Goal: Task Accomplishment & Management: Manage account settings

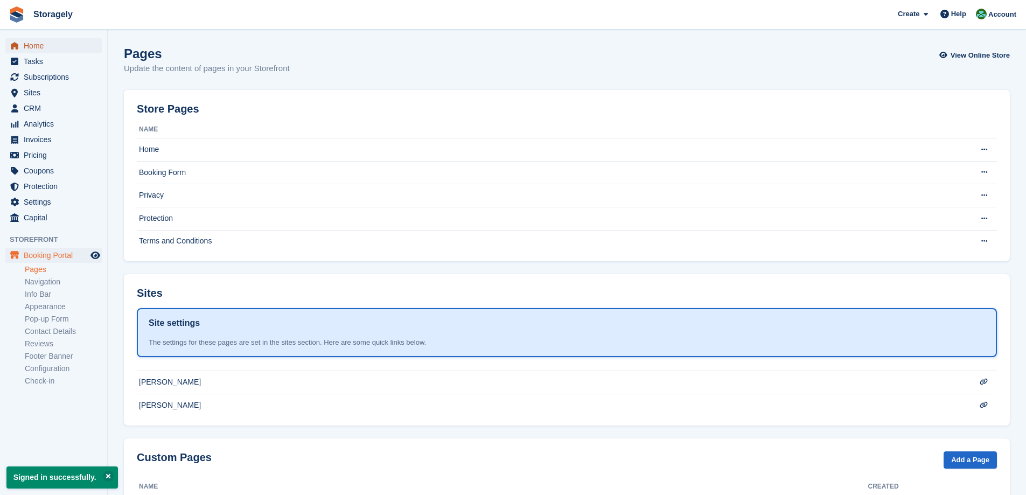
click at [55, 46] on span "Home" at bounding box center [56, 45] width 65 height 15
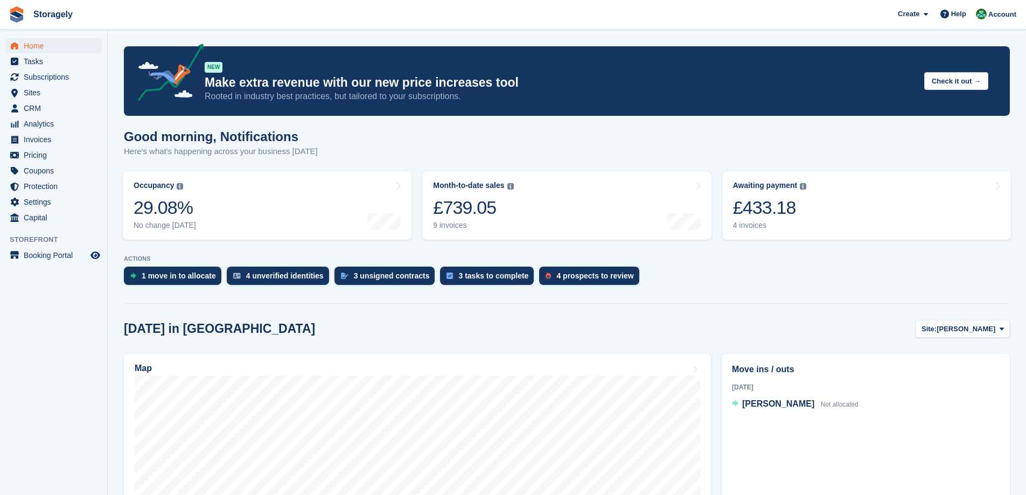
click at [752, 294] on section "NEW Make extra revenue with our new price increases tool Rooted in industry bes…" at bounding box center [567, 446] width 918 height 893
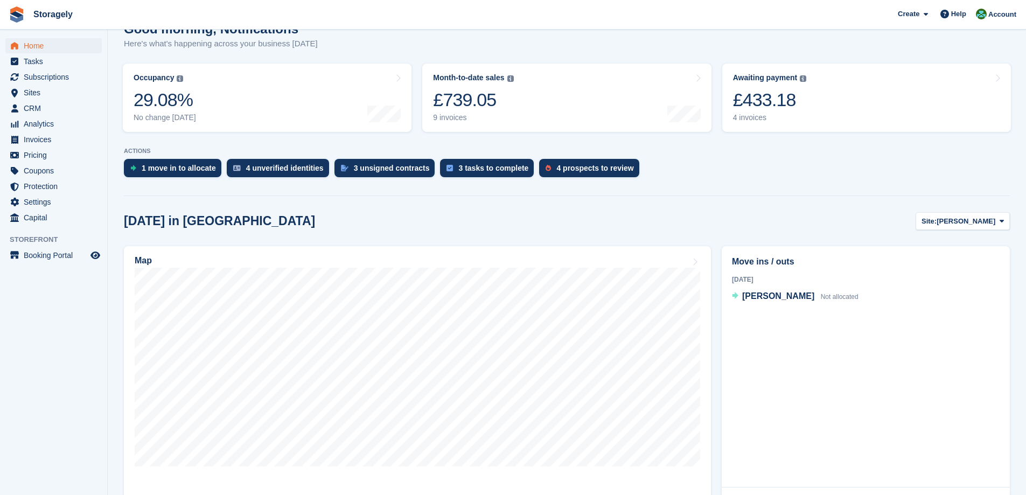
scroll to position [215, 0]
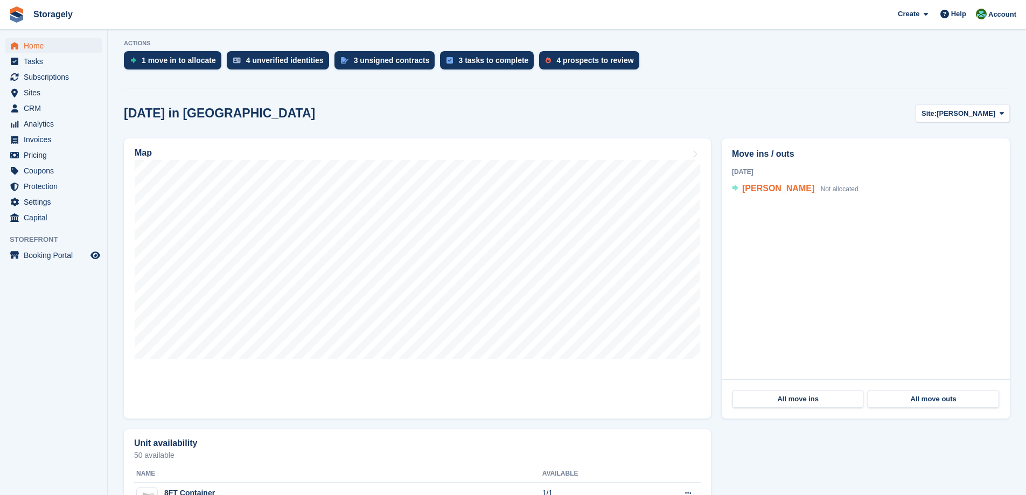
click at [776, 190] on span "Daniel Love" at bounding box center [778, 188] width 72 height 9
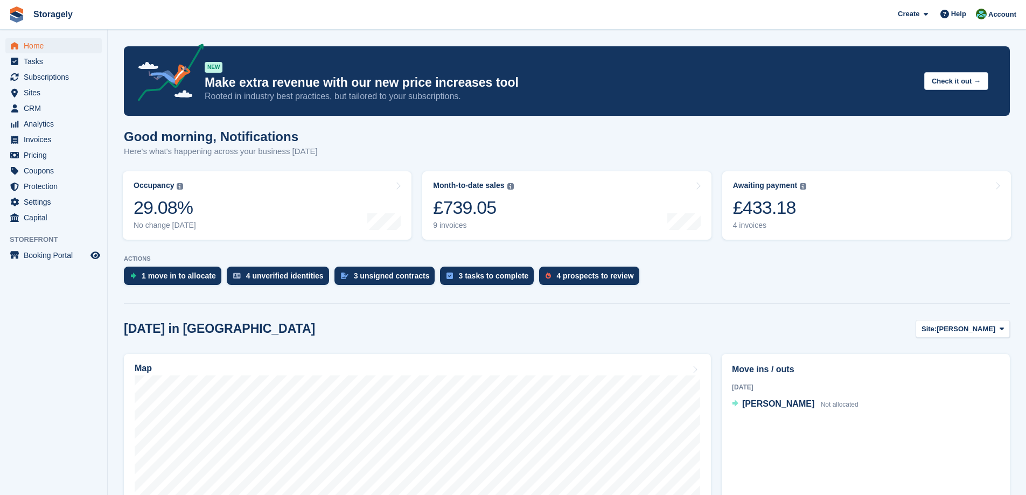
scroll to position [215, 0]
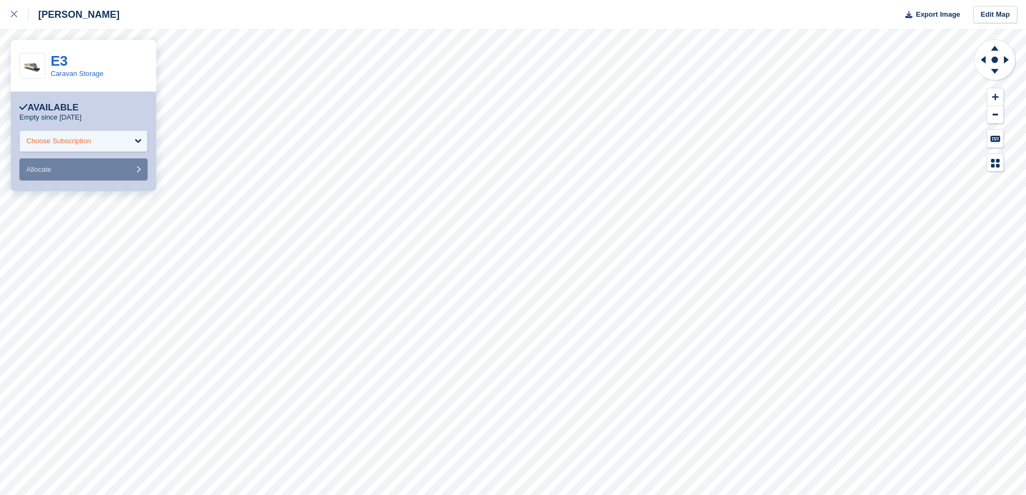
click at [54, 134] on div "Choose Subscription" at bounding box center [83, 141] width 128 height 22
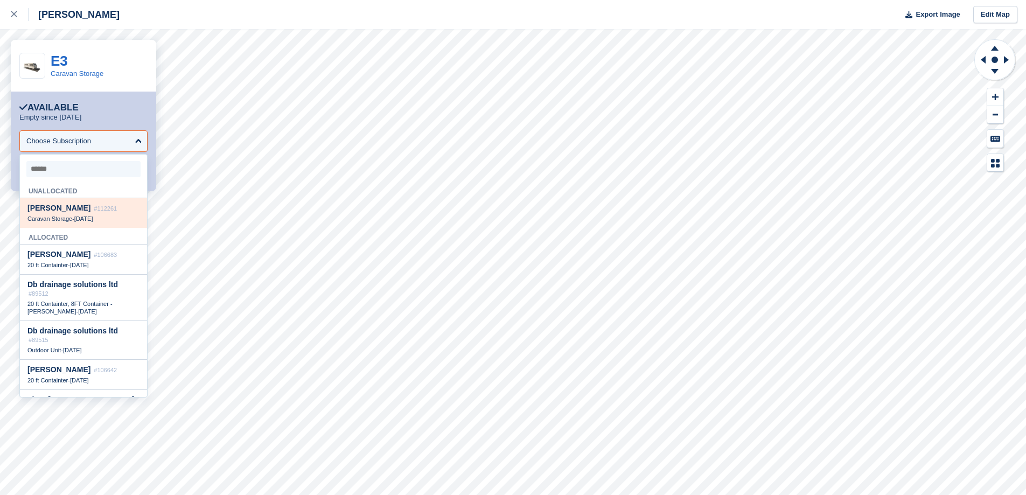
click at [74, 217] on div "Caravan Storage - 12 Oct" at bounding box center [83, 219] width 112 height 8
select select "******"
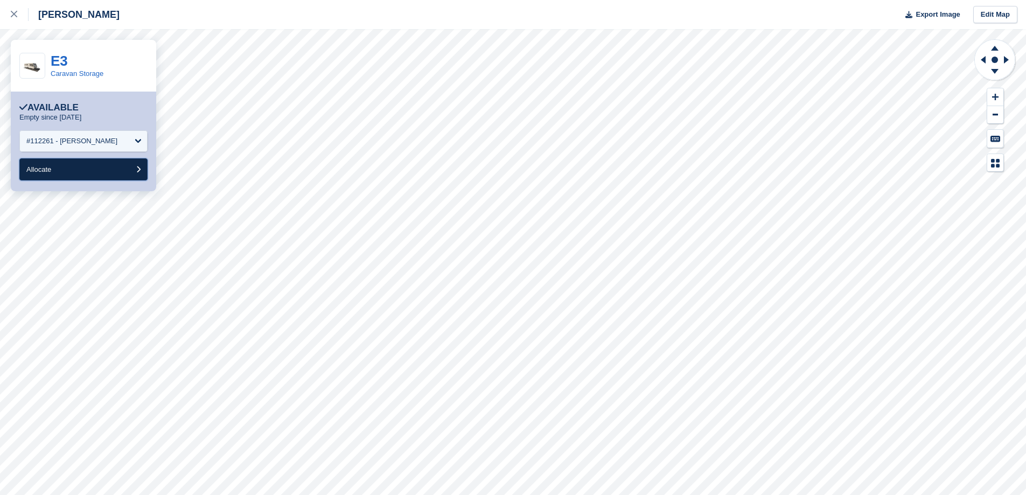
click at [76, 176] on button "Allocate" at bounding box center [83, 169] width 128 height 22
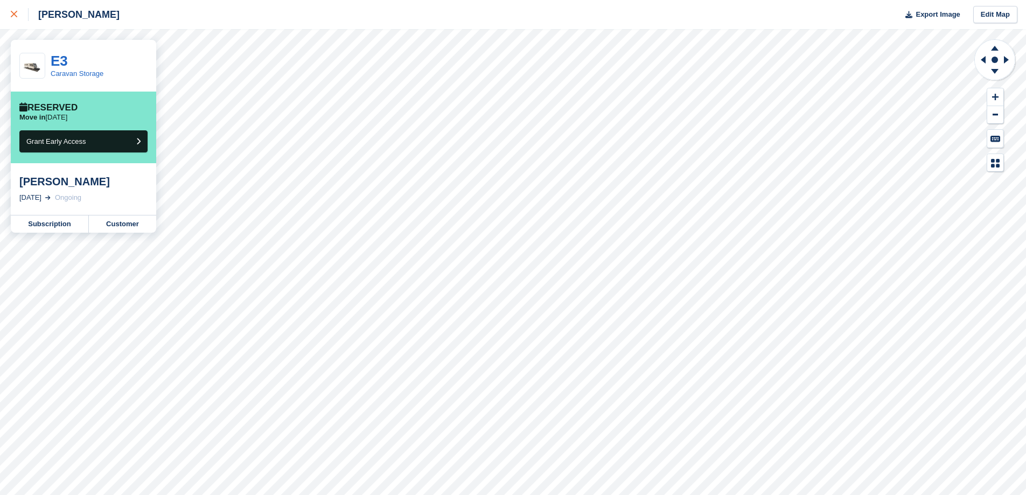
click at [9, 15] on link at bounding box center [14, 14] width 29 height 29
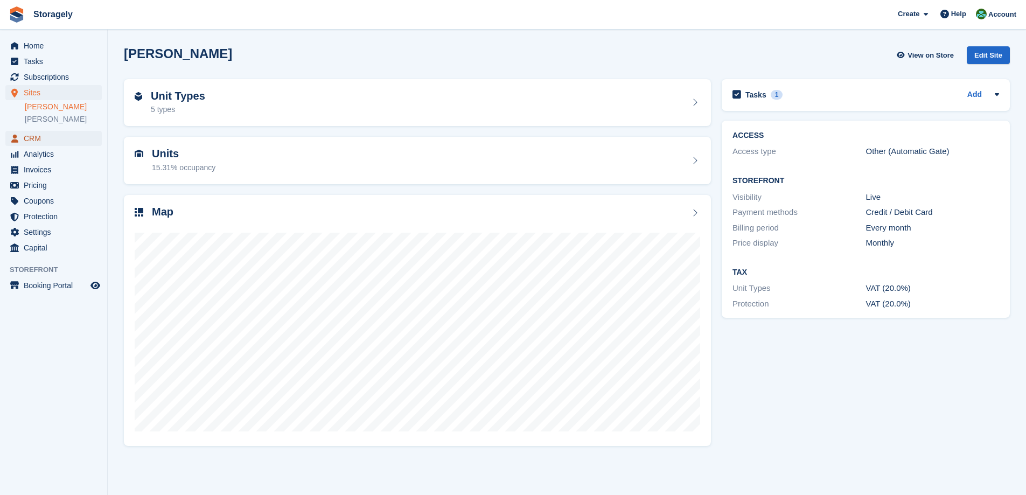
click at [39, 137] on span "CRM" at bounding box center [56, 138] width 65 height 15
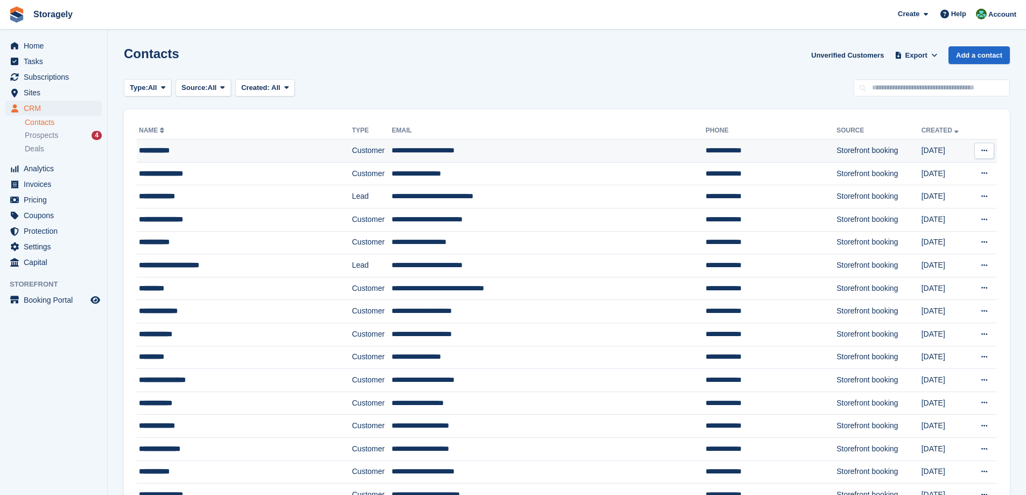
click at [229, 155] on div "**********" at bounding box center [226, 150] width 174 height 11
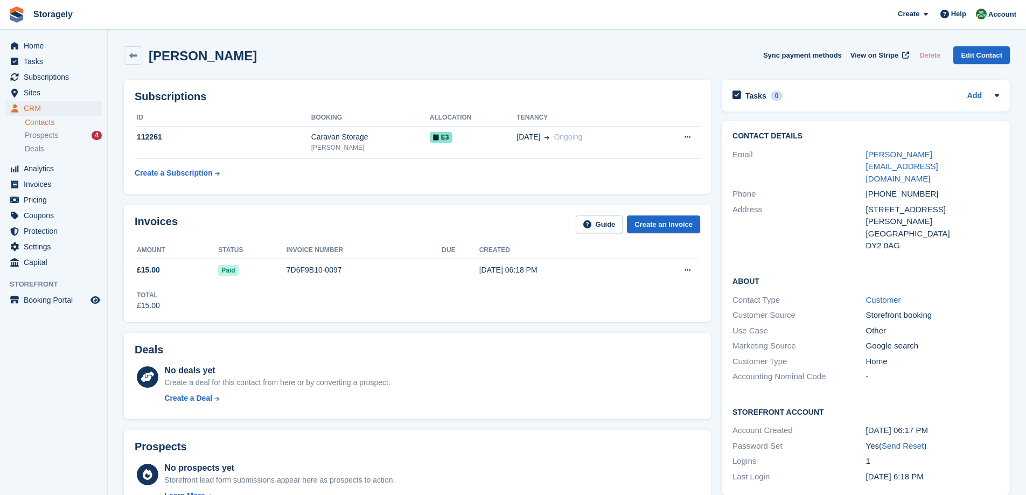
click at [714, 240] on div "Invoices Guide Create an Invoice Amount Status Invoice number Due Created £15.0…" at bounding box center [417, 263] width 598 height 128
click at [220, 145] on td "112261" at bounding box center [223, 142] width 177 height 33
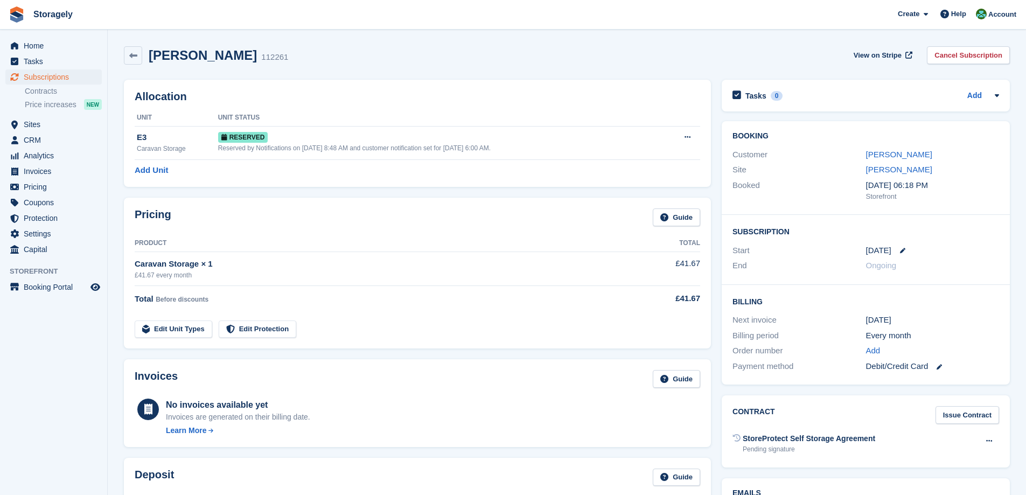
click at [715, 200] on div "Pricing Guide Product Total Caravan Storage × 1 £41.67 every month £41.67 Total…" at bounding box center [417, 273] width 598 height 162
click at [716, 170] on div "Booking Customer Daniel Love Site Dudley Booked 4 Oct, 06:18 PM Storefront Subs…" at bounding box center [865, 253] width 299 height 274
click at [898, 155] on link "Daniel Love" at bounding box center [899, 154] width 66 height 9
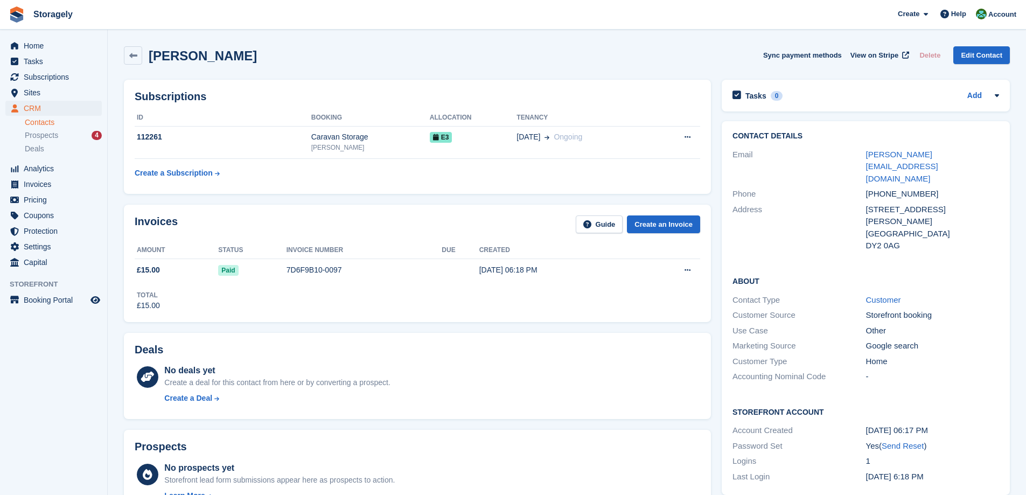
click at [715, 217] on div "Invoices Guide Create an Invoice Amount Status Invoice number Due Created £15.0…" at bounding box center [417, 263] width 598 height 128
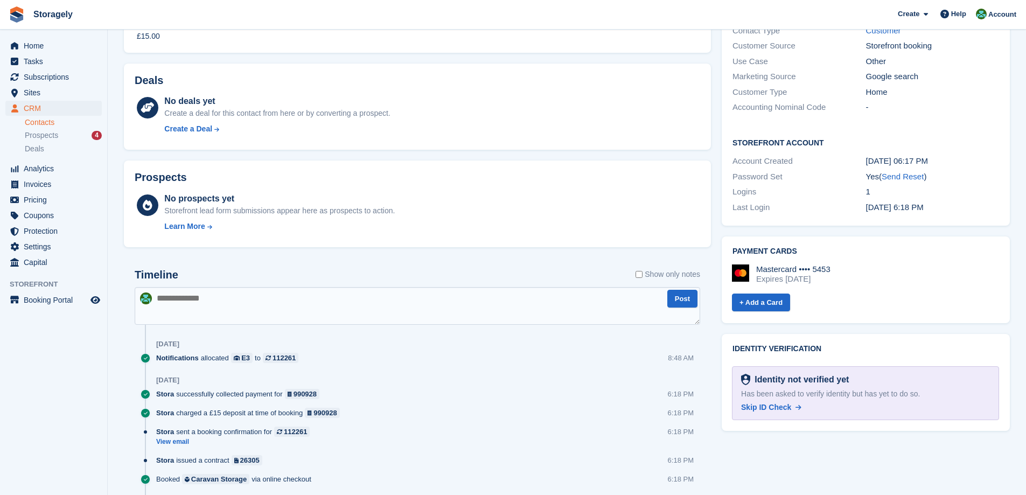
scroll to position [325, 0]
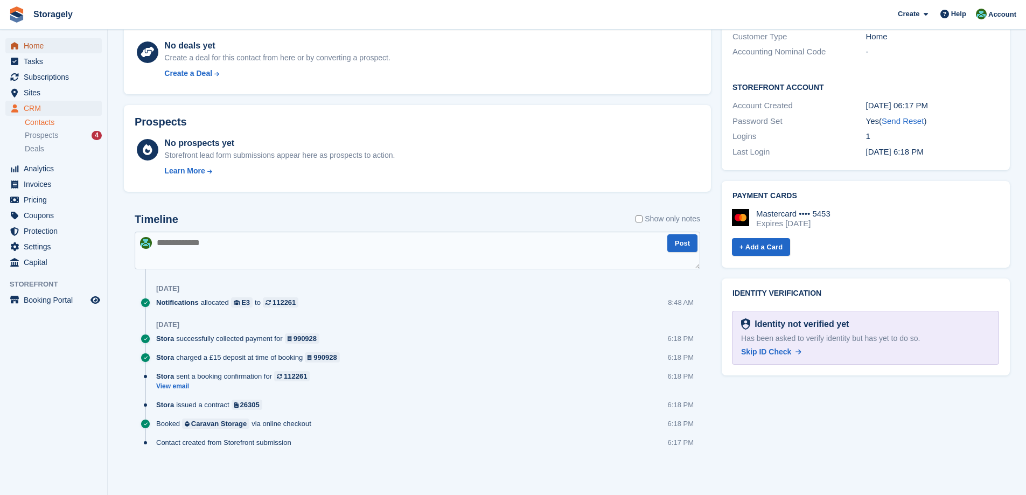
click at [40, 49] on span "Home" at bounding box center [56, 45] width 65 height 15
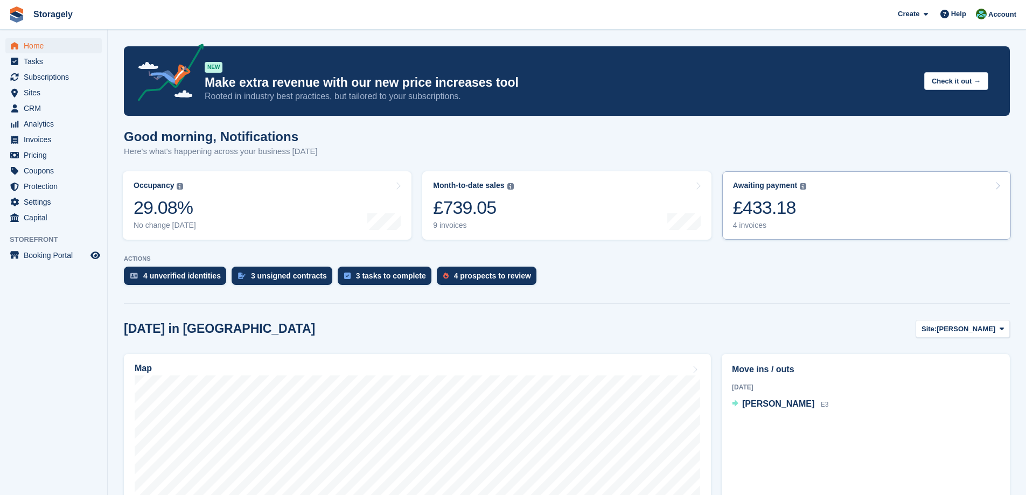
click at [778, 215] on div "£433.18" at bounding box center [770, 208] width 74 height 22
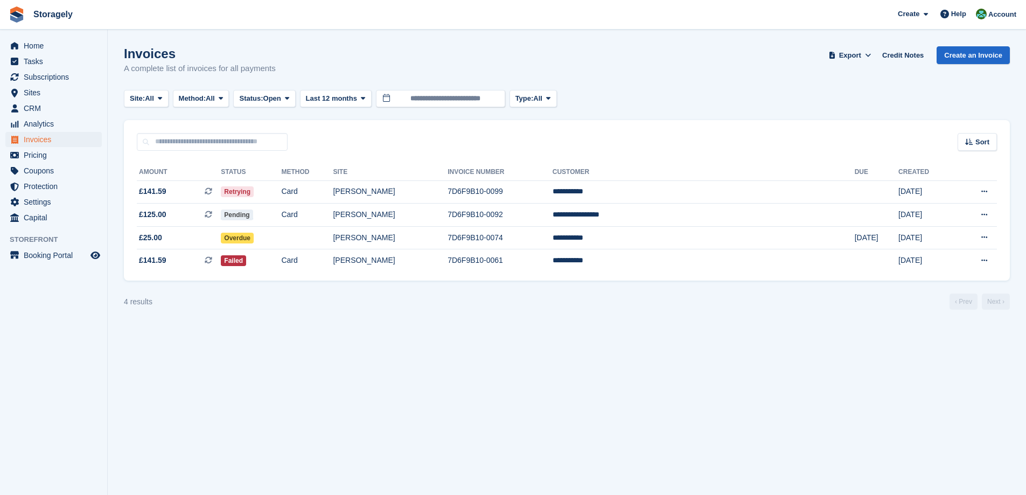
click at [340, 316] on section "Invoices A complete list of invoices for all payments Export Export Invoices Ex…" at bounding box center [567, 247] width 918 height 495
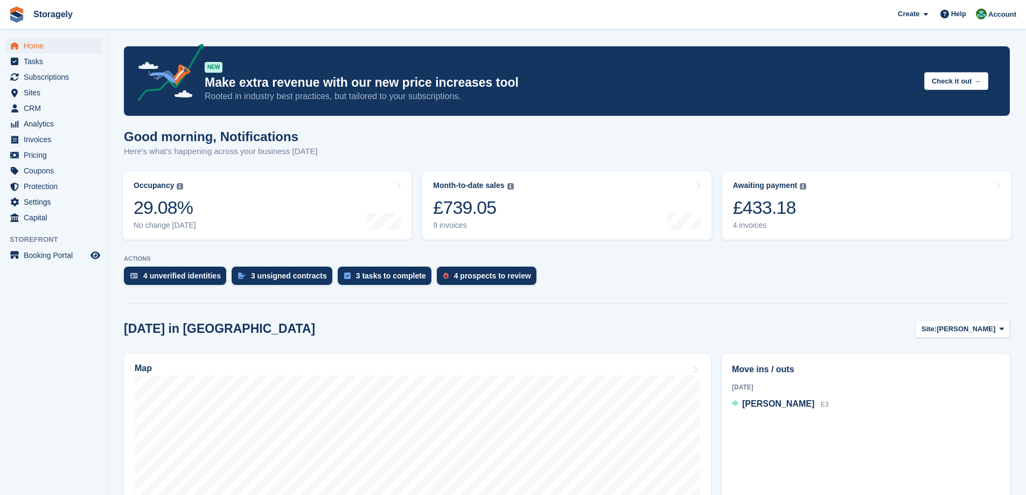
click at [415, 180] on turbo-frame "Occupancy The percentage of all currently allocated units in terms of area. Inc…" at bounding box center [266, 205] width 299 height 79
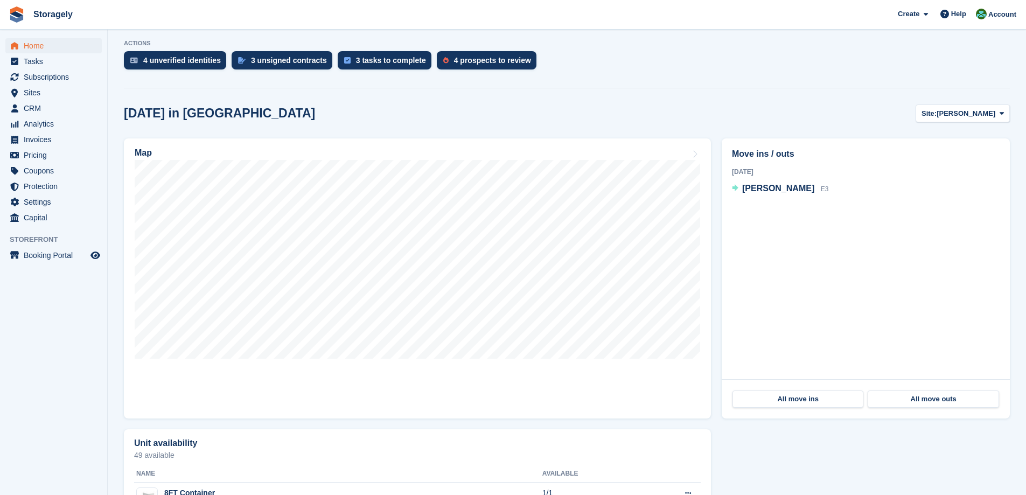
scroll to position [269, 0]
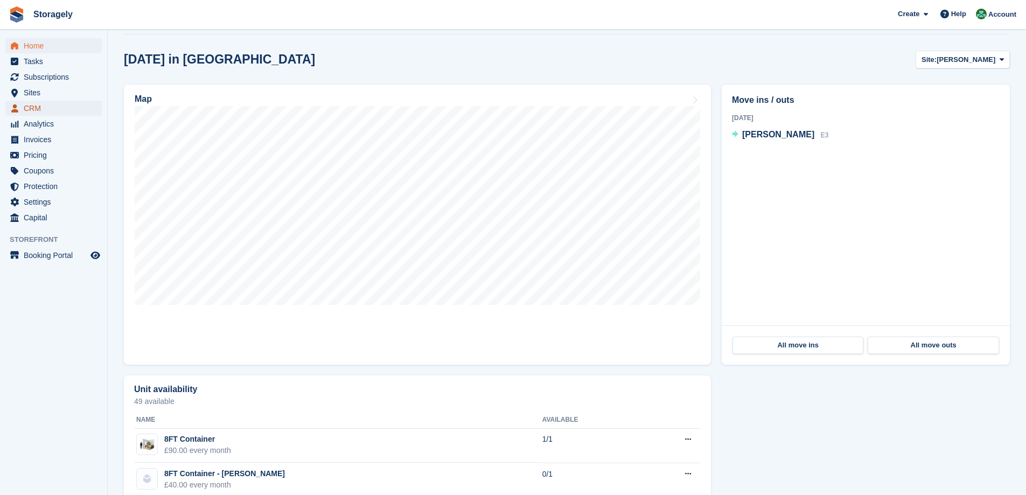
click at [65, 113] on span "CRM" at bounding box center [56, 108] width 65 height 15
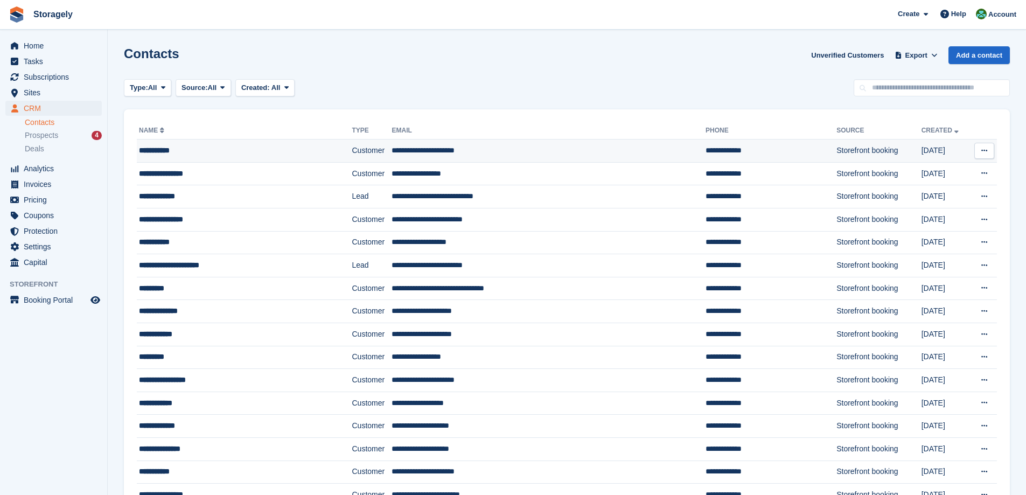
click at [227, 157] on td "**********" at bounding box center [244, 150] width 215 height 23
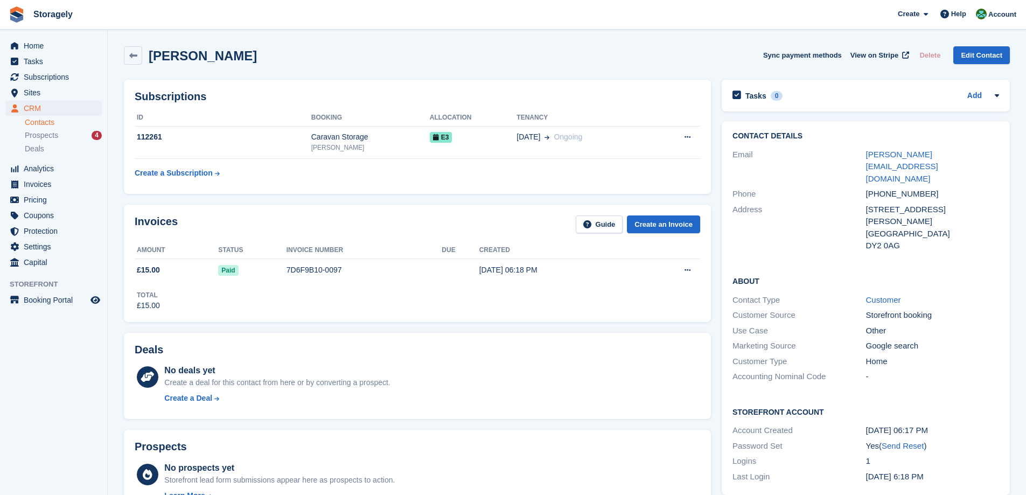
click at [324, 196] on div "Subscriptions ID Booking Allocation Tenancy 112261 Caravan Storage [GEOGRAPHIC_…" at bounding box center [417, 136] width 598 height 125
click at [288, 61] on div "[PERSON_NAME] Sync payment methods View on Stripe Delete Edit Contact" at bounding box center [567, 55] width 886 height 18
click at [176, 63] on h2 "[PERSON_NAME]" at bounding box center [203, 55] width 108 height 15
drag, startPoint x: 175, startPoint y: 63, endPoint x: 210, endPoint y: 62, distance: 34.5
click at [205, 63] on h2 "Daniel Love" at bounding box center [203, 55] width 108 height 15
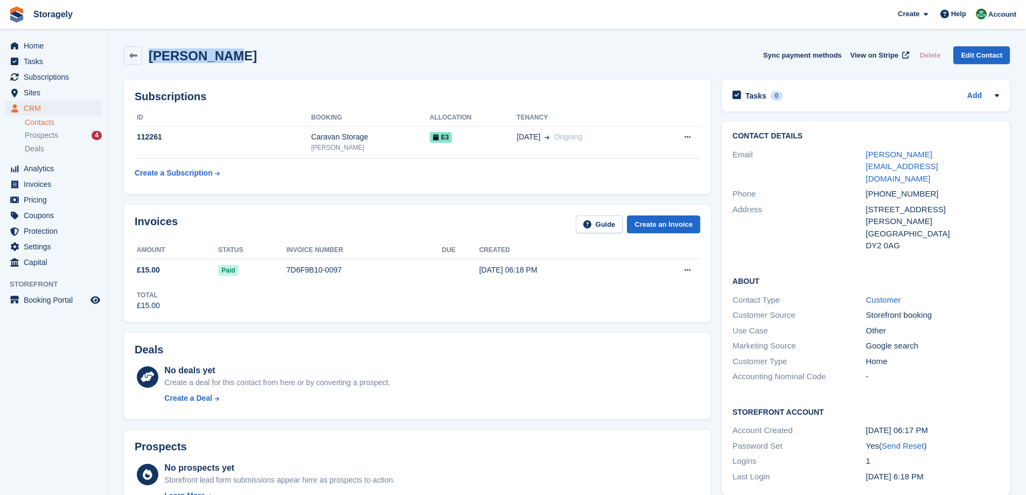
click at [211, 62] on h2 "Daniel Love" at bounding box center [203, 55] width 108 height 15
click at [184, 59] on h2 "Daniel Love" at bounding box center [203, 55] width 108 height 15
click at [209, 57] on h2 "Daniel Love" at bounding box center [203, 55] width 108 height 15
click at [178, 55] on h2 "Daniel Love" at bounding box center [203, 55] width 108 height 15
drag, startPoint x: 178, startPoint y: 55, endPoint x: 211, endPoint y: 57, distance: 33.4
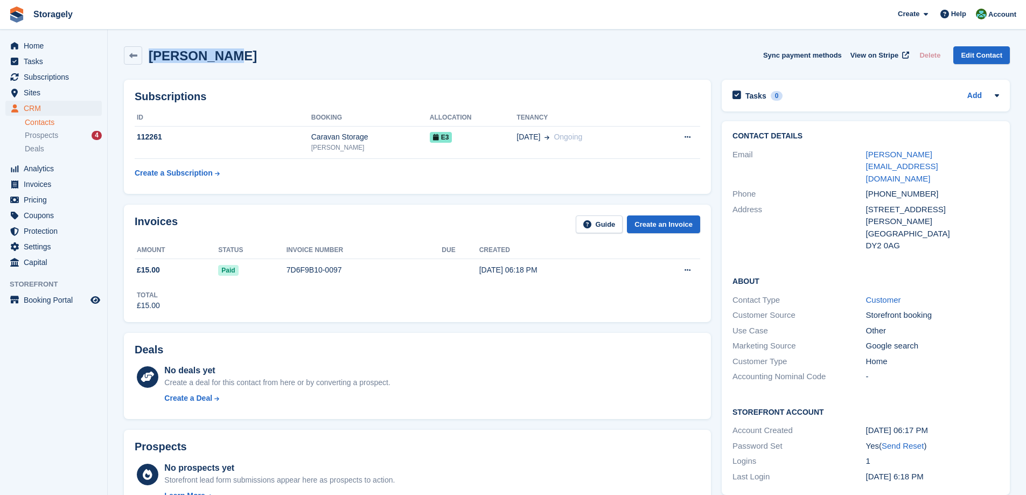
click at [211, 57] on h2 "[PERSON_NAME]" at bounding box center [203, 55] width 108 height 15
click at [213, 57] on h2 "[PERSON_NAME]" at bounding box center [203, 55] width 108 height 15
click at [304, 46] on div "Daniel Love Sync payment methods View on Stripe Delete Edit Contact" at bounding box center [566, 57] width 897 height 33
click at [131, 59] on icon at bounding box center [133, 56] width 8 height 8
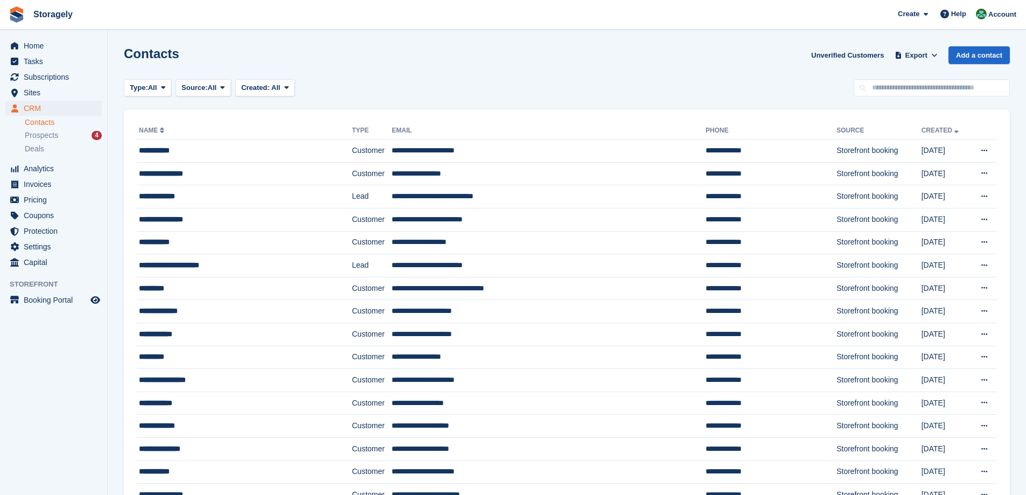
click at [39, 43] on span "Home" at bounding box center [56, 45] width 65 height 15
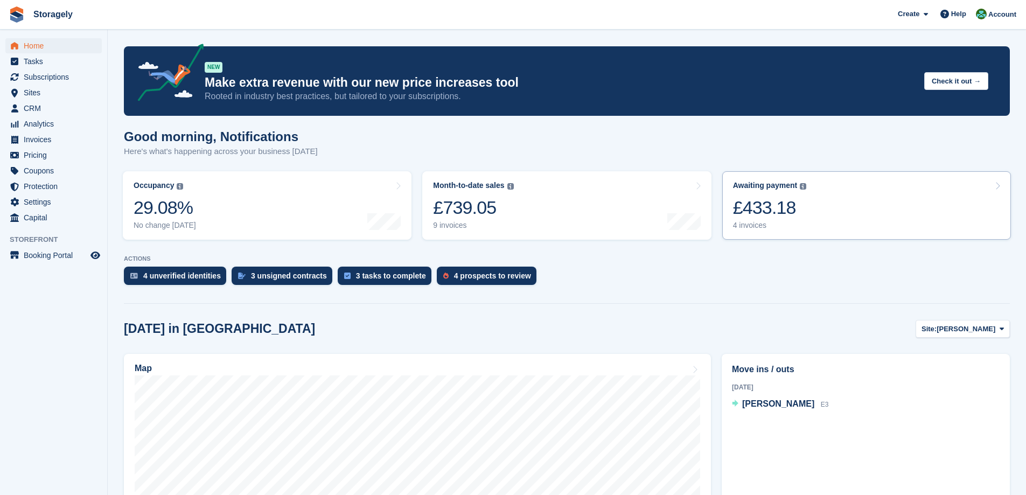
click at [835, 239] on link "Awaiting payment The total outstanding balance on all open invoices. £433.18 4 …" at bounding box center [866, 205] width 289 height 68
